Goal: Task Accomplishment & Management: Complete application form

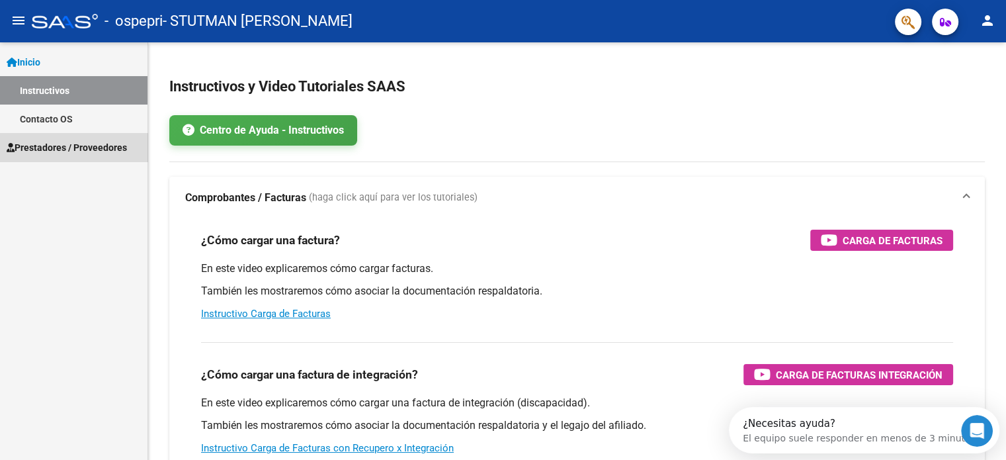
click at [85, 148] on span "Prestadores / Proveedores" at bounding box center [67, 147] width 120 height 15
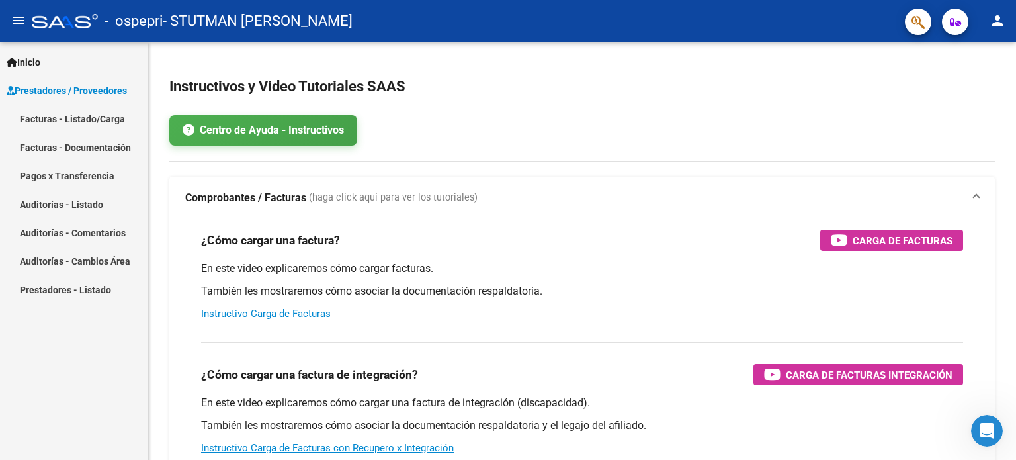
click at [98, 123] on link "Facturas - Listado/Carga" at bounding box center [74, 119] width 148 height 28
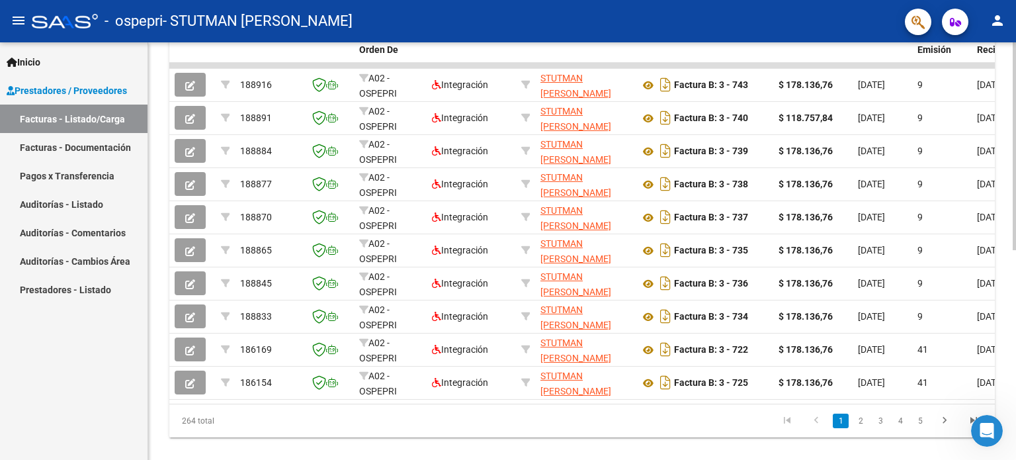
scroll to position [397, 0]
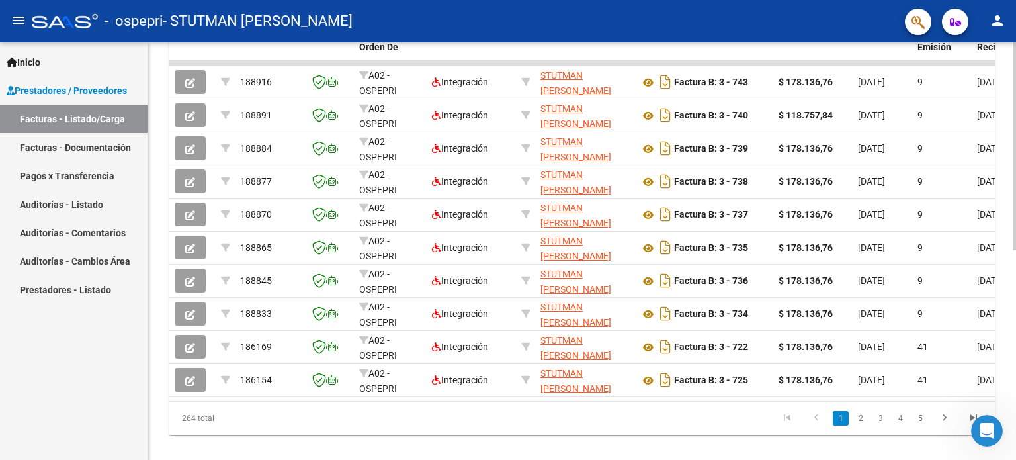
click at [988, 273] on div "Video tutorial PRESTADORES -> Listado de CPBTs Emitidos por Prestadores / Prove…" at bounding box center [583, 61] width 871 height 832
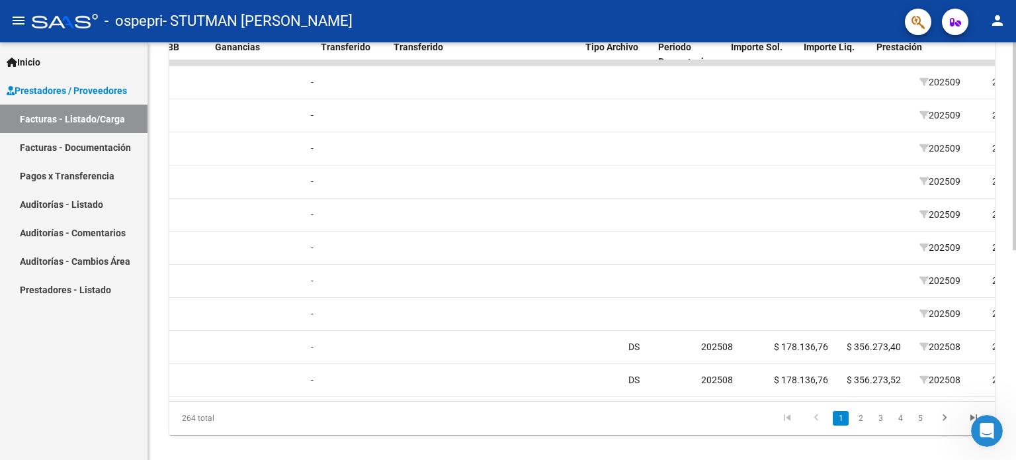
scroll to position [0, 1223]
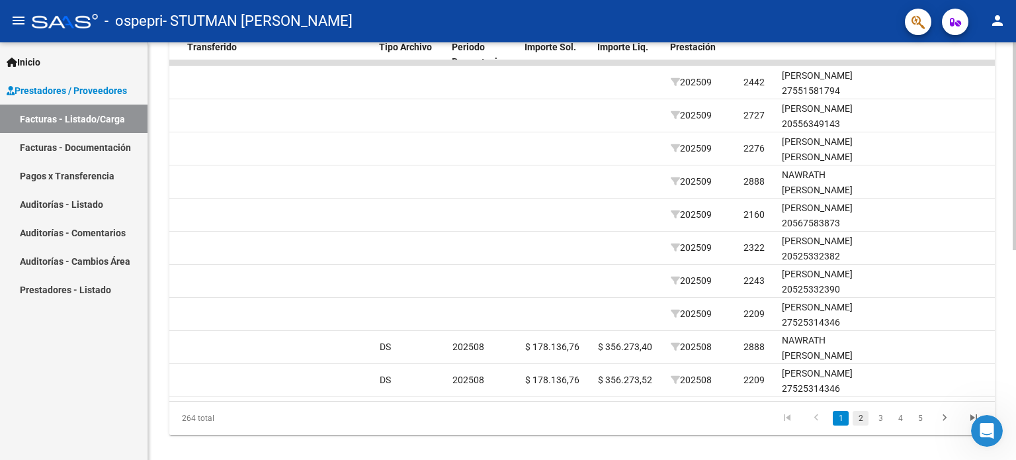
click at [860, 425] on link "2" at bounding box center [861, 418] width 16 height 15
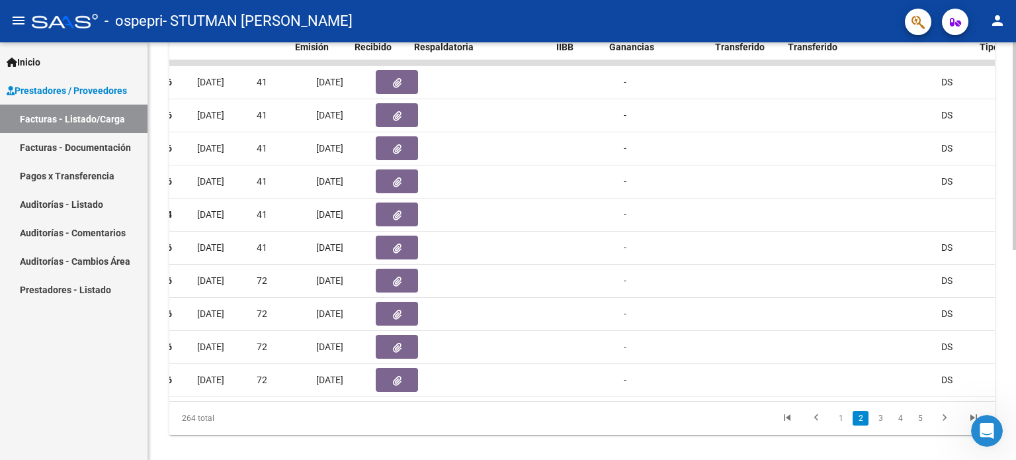
scroll to position [0, 622]
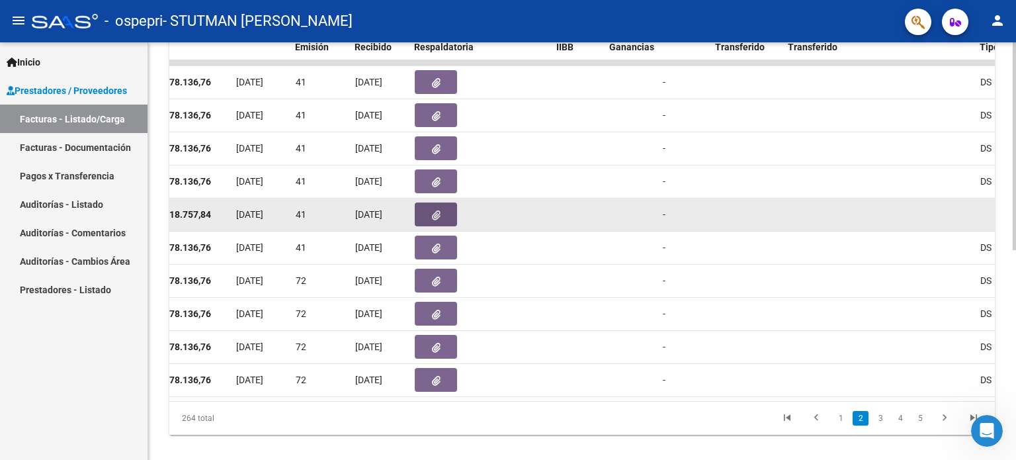
click at [429, 212] on button "button" at bounding box center [436, 214] width 42 height 24
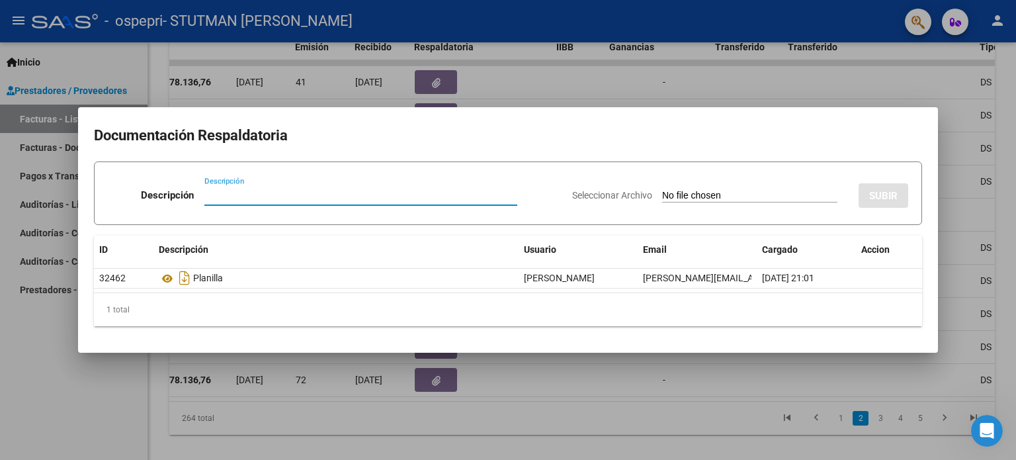
click at [61, 337] on div at bounding box center [508, 230] width 1016 height 460
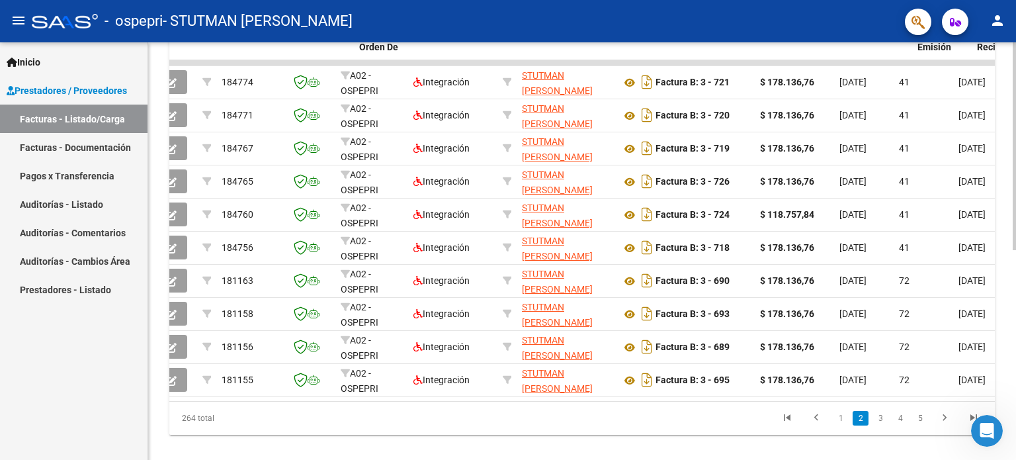
scroll to position [0, 0]
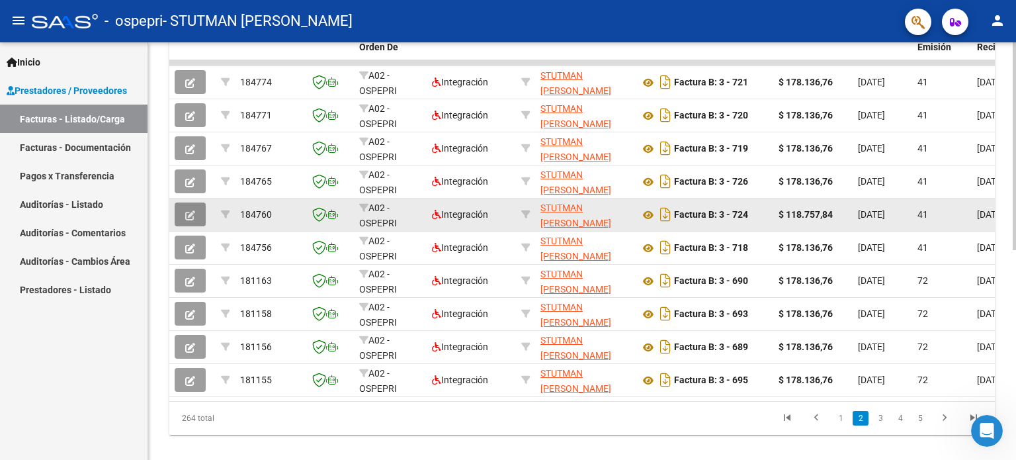
click at [188, 210] on icon "button" at bounding box center [190, 215] width 10 height 10
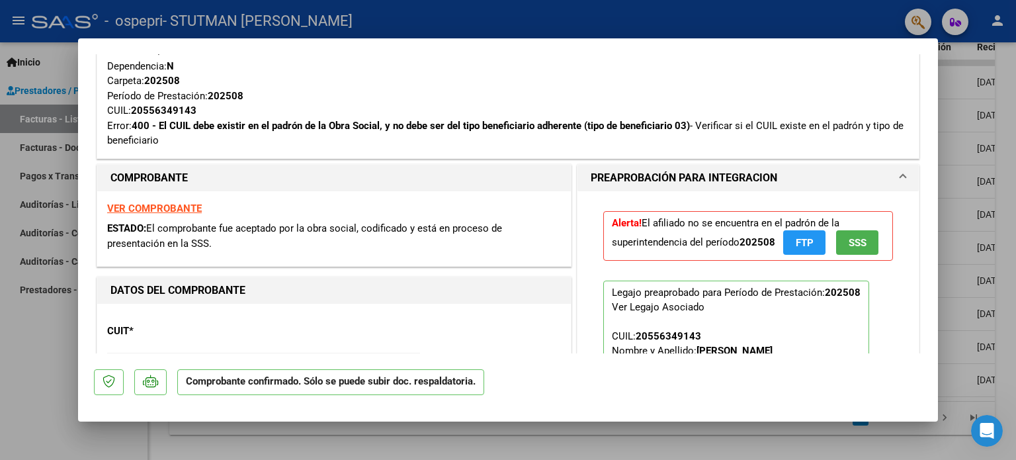
scroll to position [315, 0]
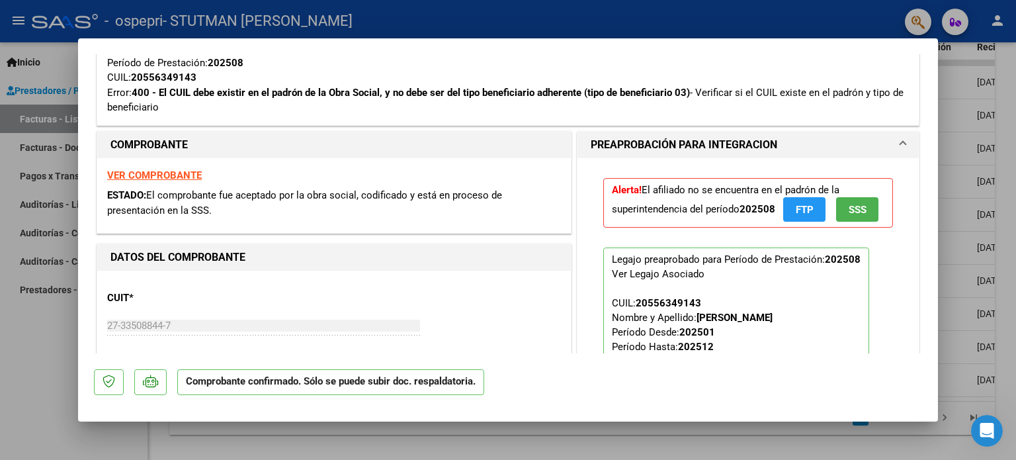
click at [54, 365] on div at bounding box center [508, 230] width 1016 height 460
type input "$ 0,00"
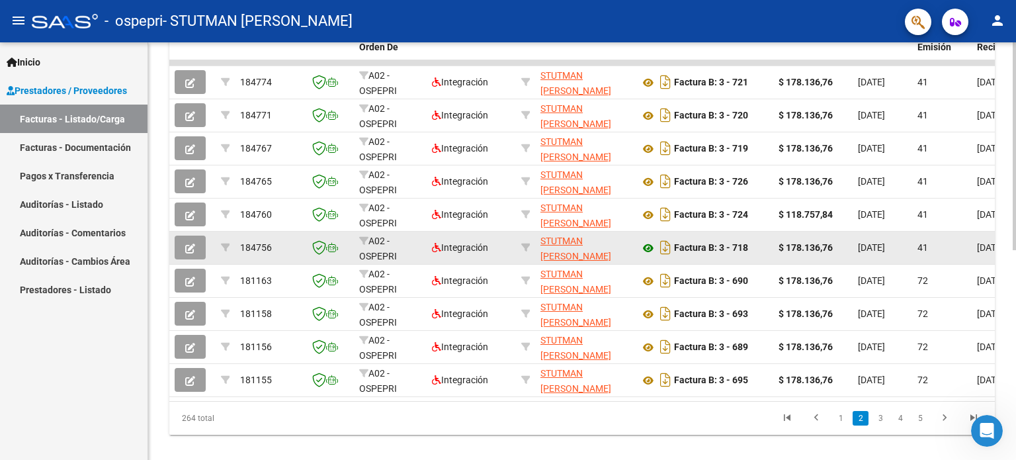
scroll to position [0, 0]
drag, startPoint x: 518, startPoint y: 267, endPoint x: 640, endPoint y: 238, distance: 125.6
click at [640, 238] on datatable-scroller "184774 A02 - OSPEPRI Integración STUTMAN [PERSON_NAME] 27335088447 Factura B: 3…" at bounding box center [582, 228] width 826 height 337
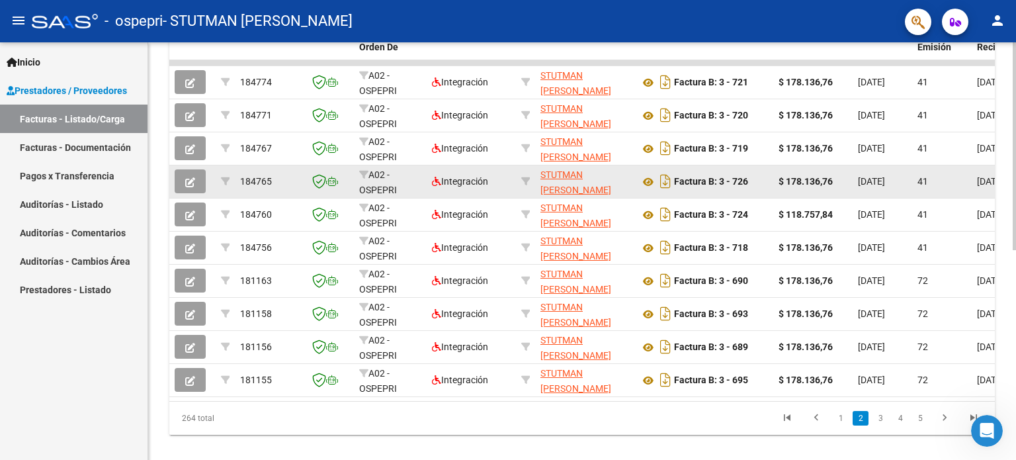
click at [193, 172] on button "button" at bounding box center [190, 181] width 31 height 24
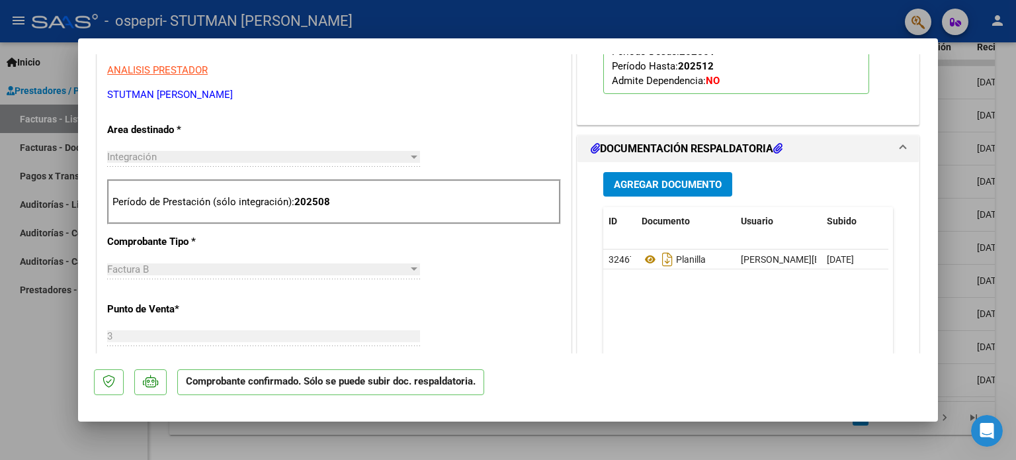
scroll to position [413, 0]
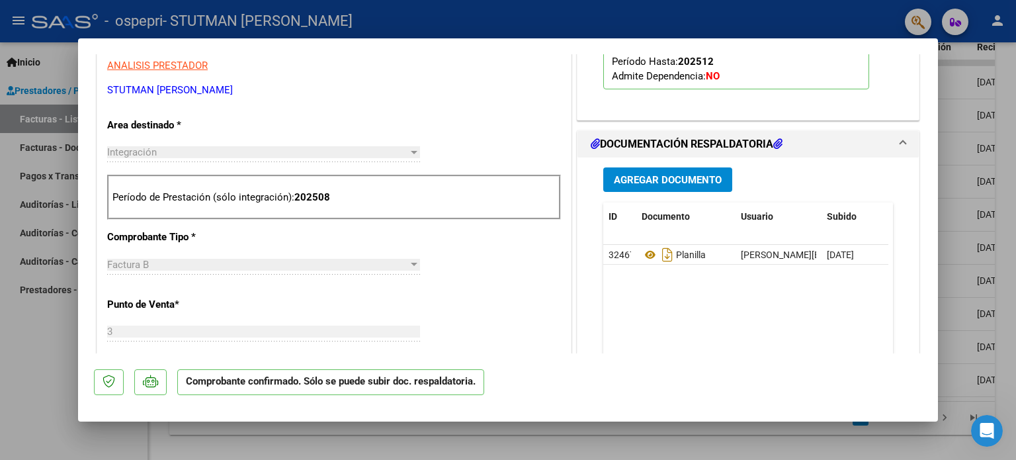
click at [30, 321] on div at bounding box center [508, 230] width 1016 height 460
type input "$ 0,00"
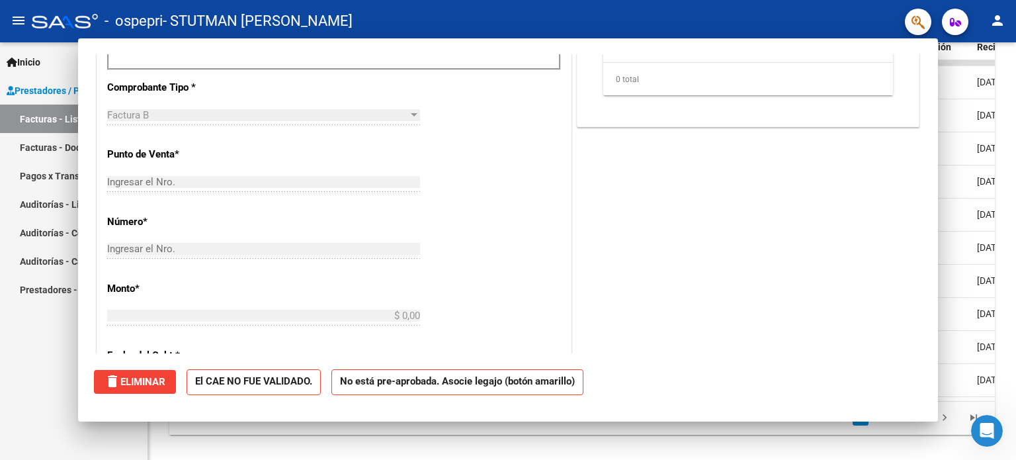
scroll to position [0, 0]
